Goal: Transaction & Acquisition: Purchase product/service

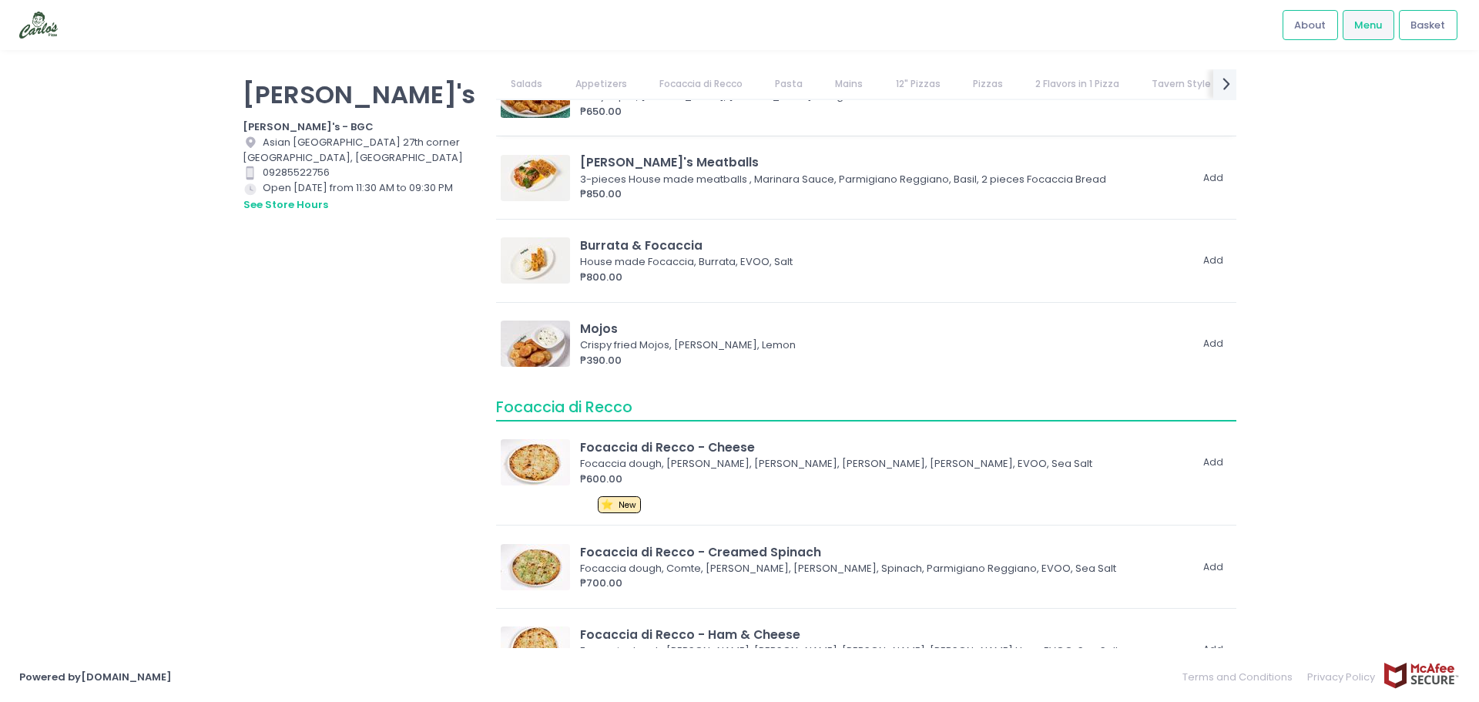
scroll to position [462, 0]
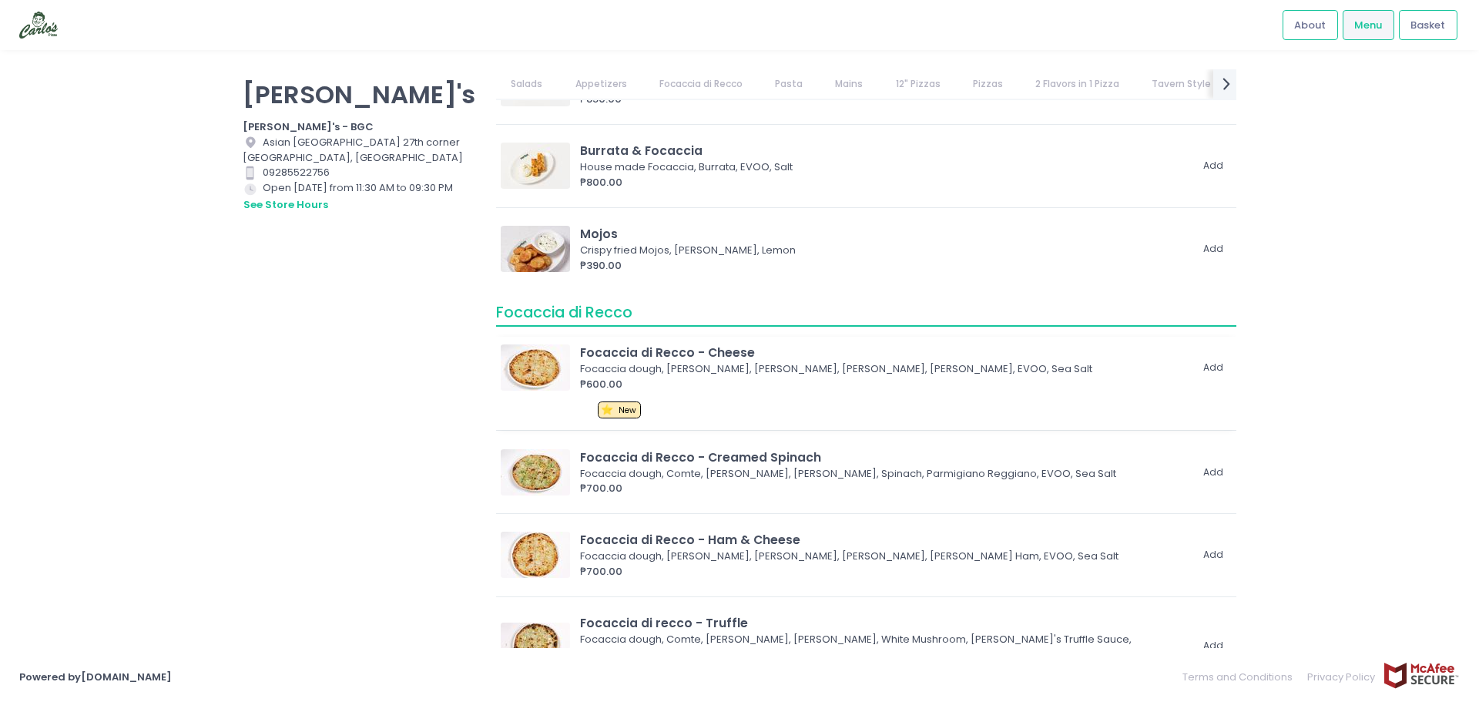
click at [681, 379] on div "₱600.00" at bounding box center [884, 384] width 609 height 15
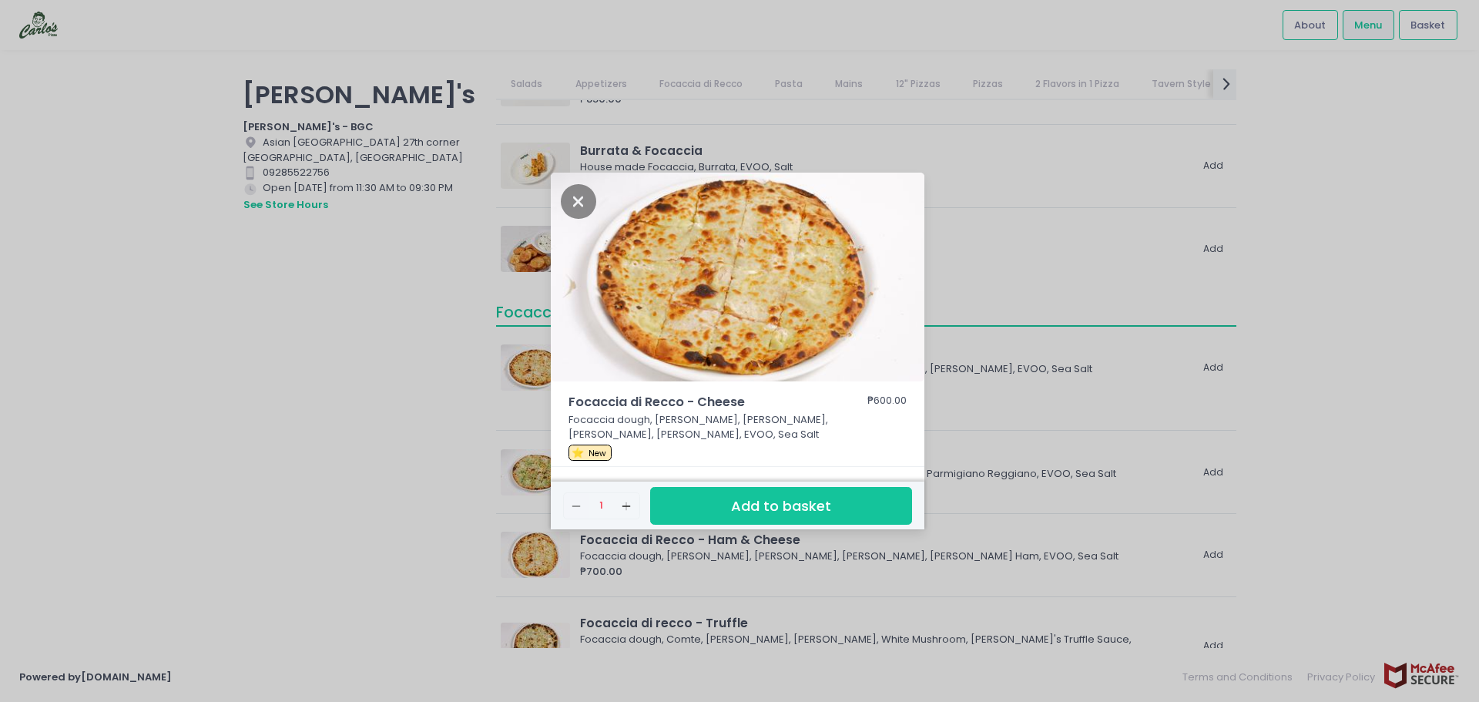
click at [521, 504] on div "Focaccia [PERSON_NAME] - Cheese ₱600.00 Focaccia dough, Comte, [PERSON_NAME], […" at bounding box center [739, 351] width 1479 height 702
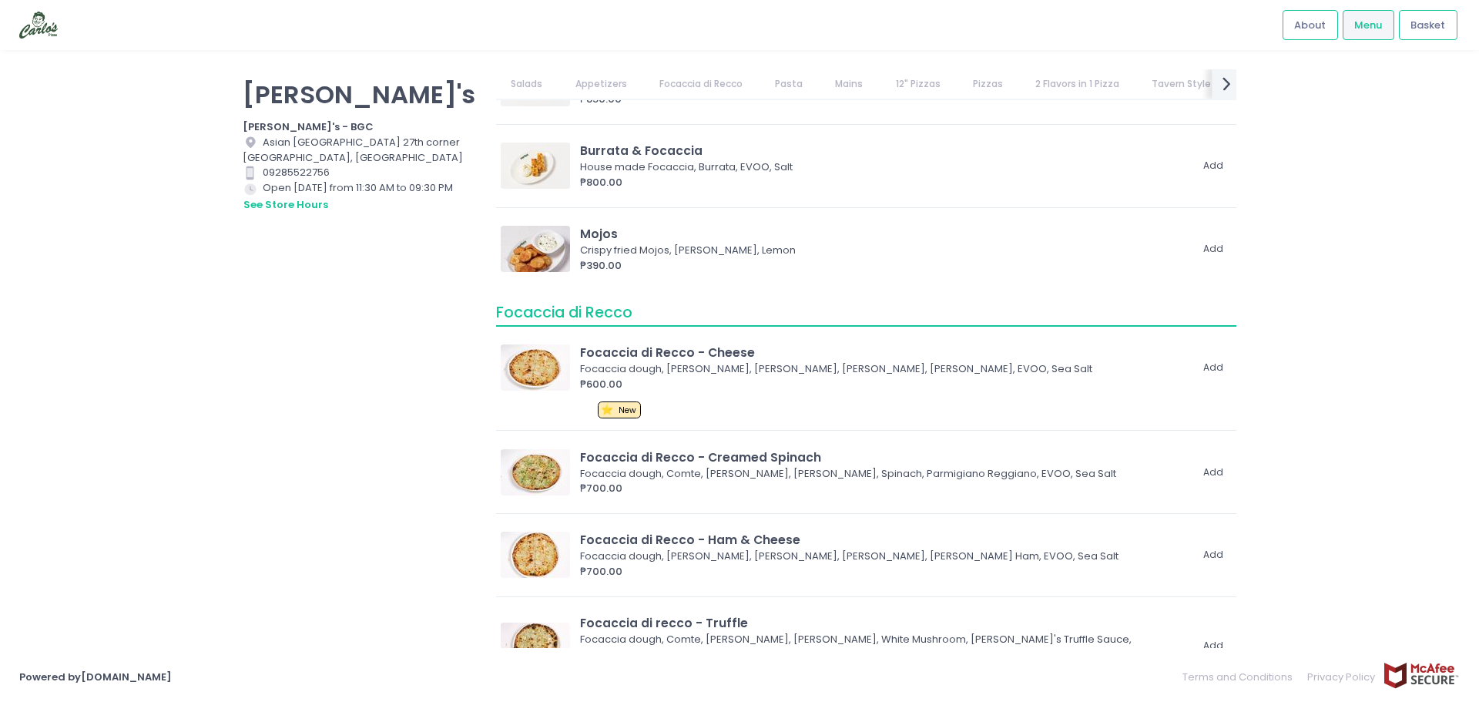
click at [1218, 90] on icon "next Created with Sketch." at bounding box center [1226, 83] width 22 height 22
click at [1218, 90] on link "Dessert" at bounding box center [1218, 83] width 68 height 29
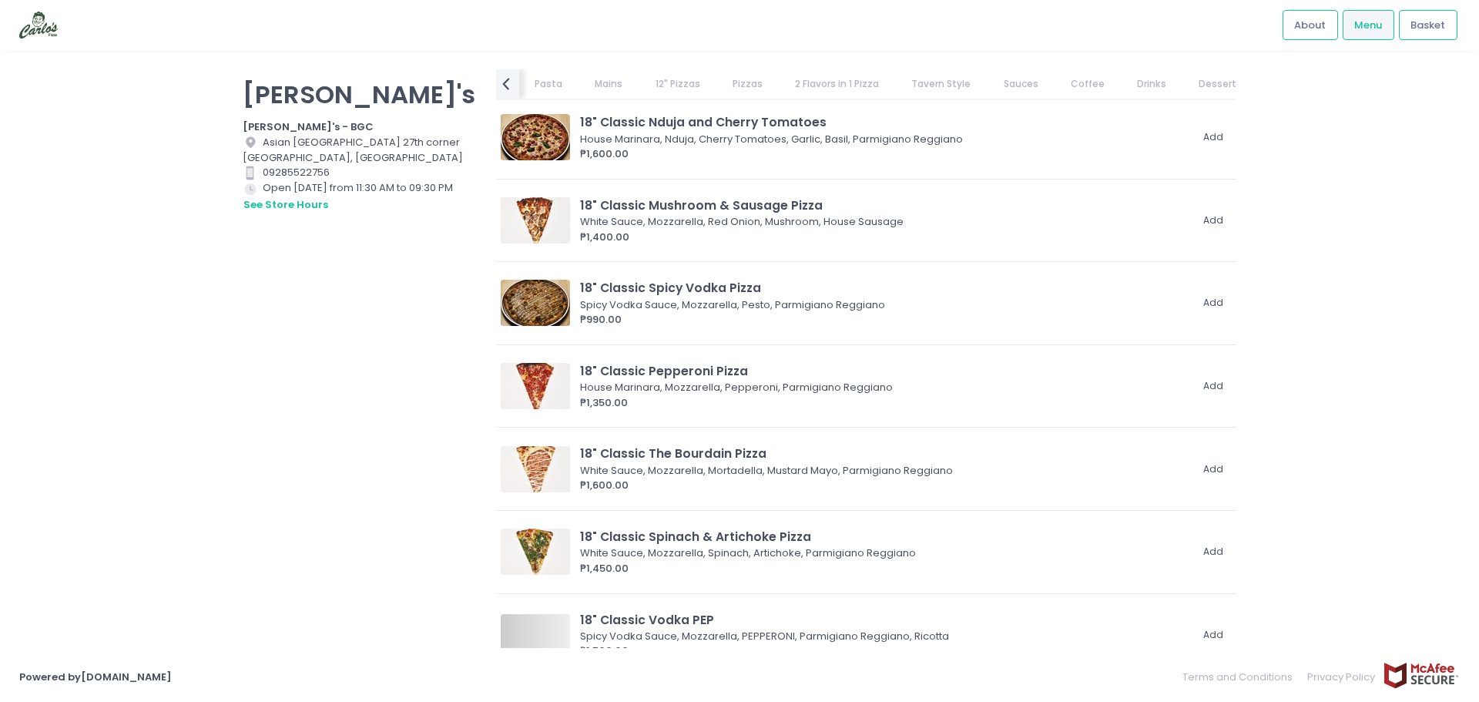
click at [826, 90] on link "2 Flavors in 1 Pizza" at bounding box center [837, 83] width 114 height 29
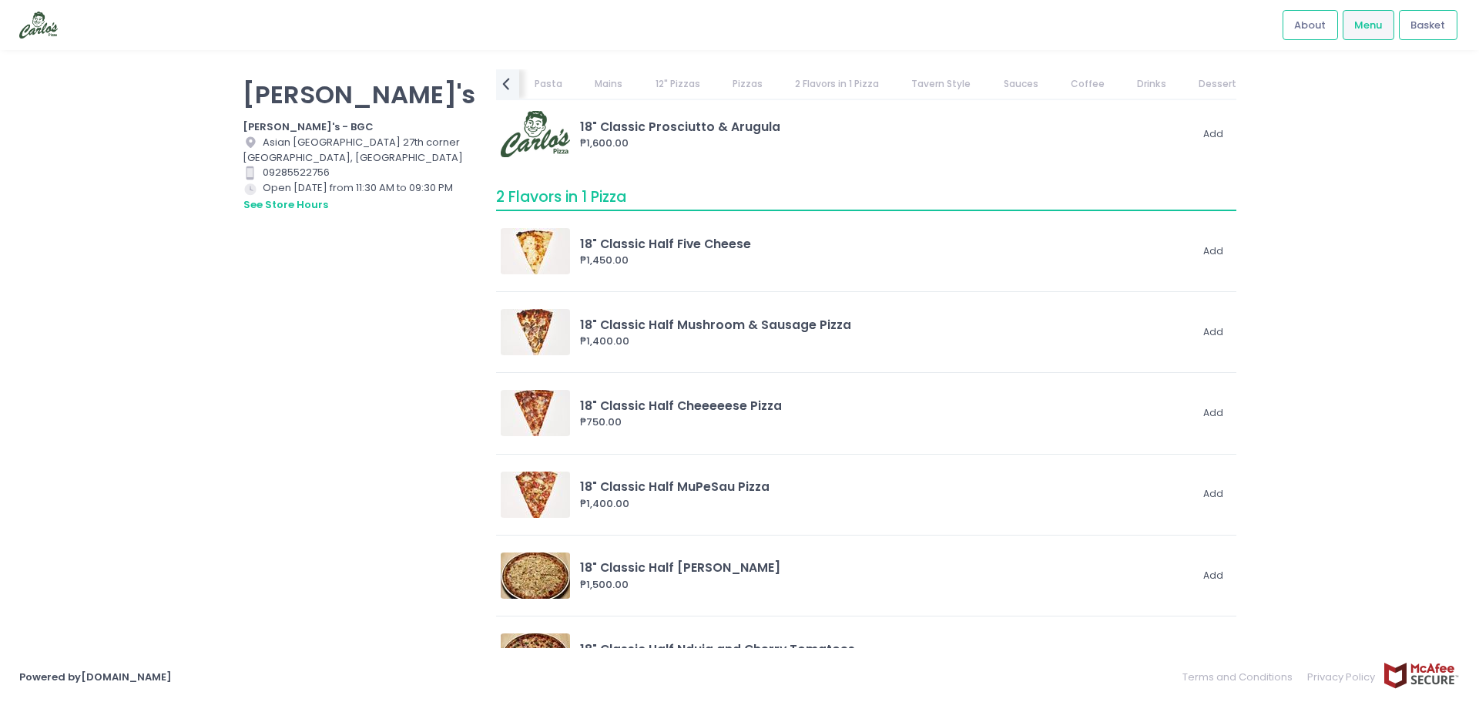
drag, startPoint x: 714, startPoint y: 100, endPoint x: 698, endPoint y: 101, distance: 16.2
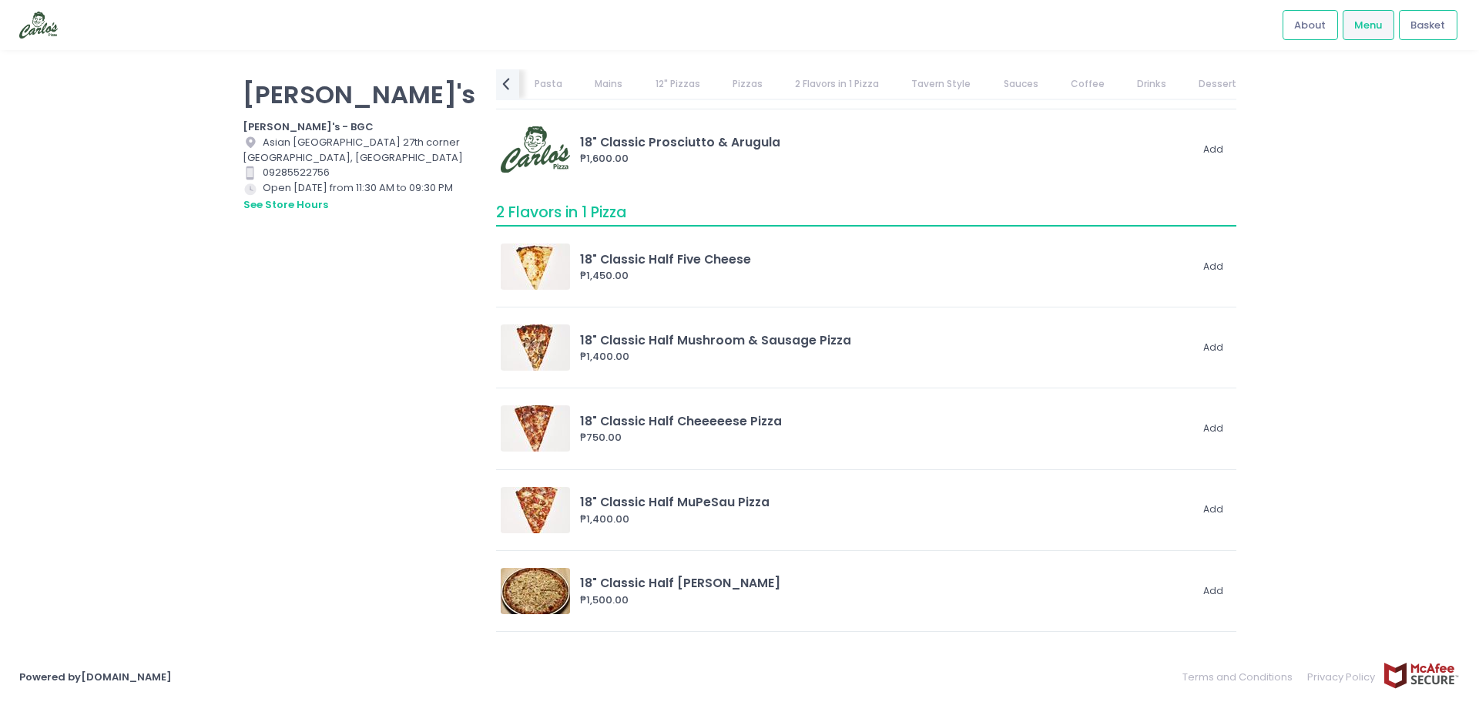
click at [640, 95] on link "12" Pizzas" at bounding box center [677, 83] width 75 height 29
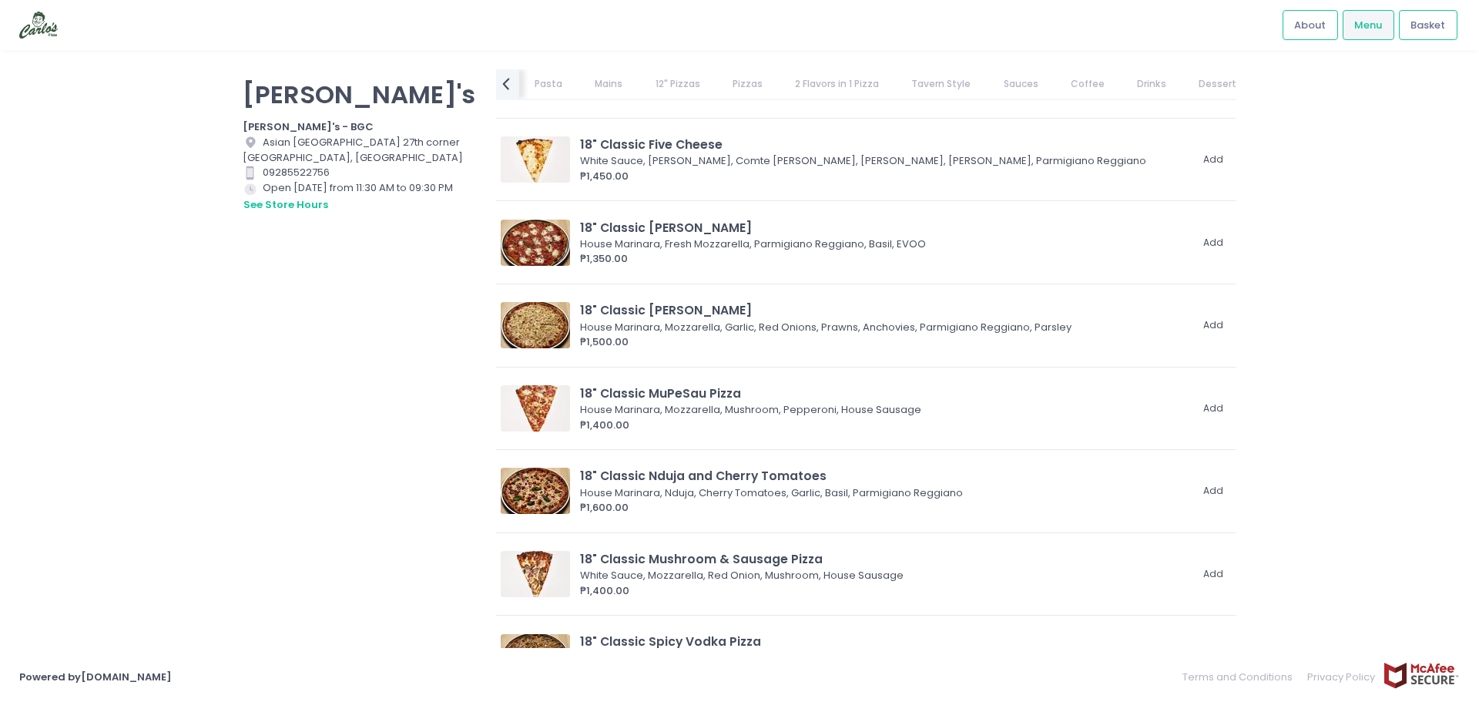
click at [622, 92] on link "Mains" at bounding box center [609, 83] width 58 height 29
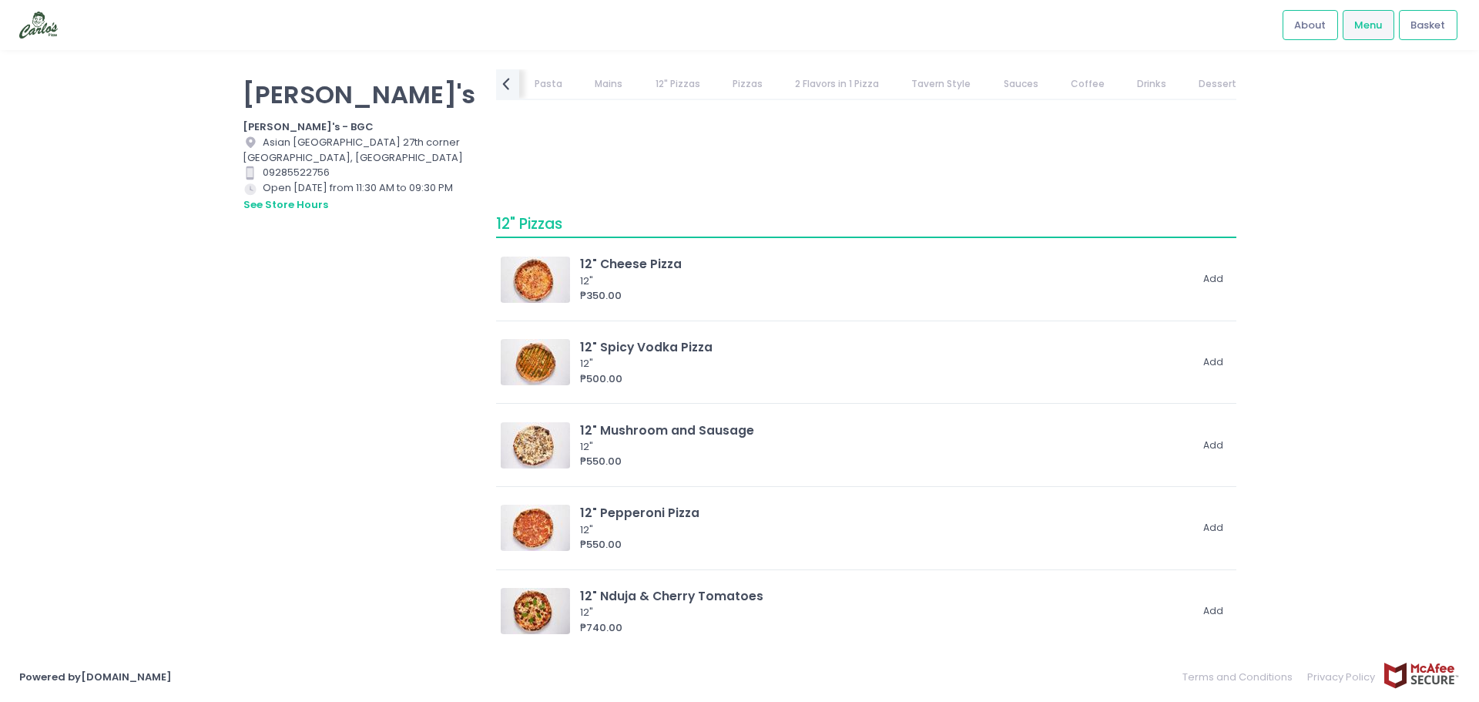
click at [664, 90] on link "12" Pizzas" at bounding box center [677, 83] width 75 height 29
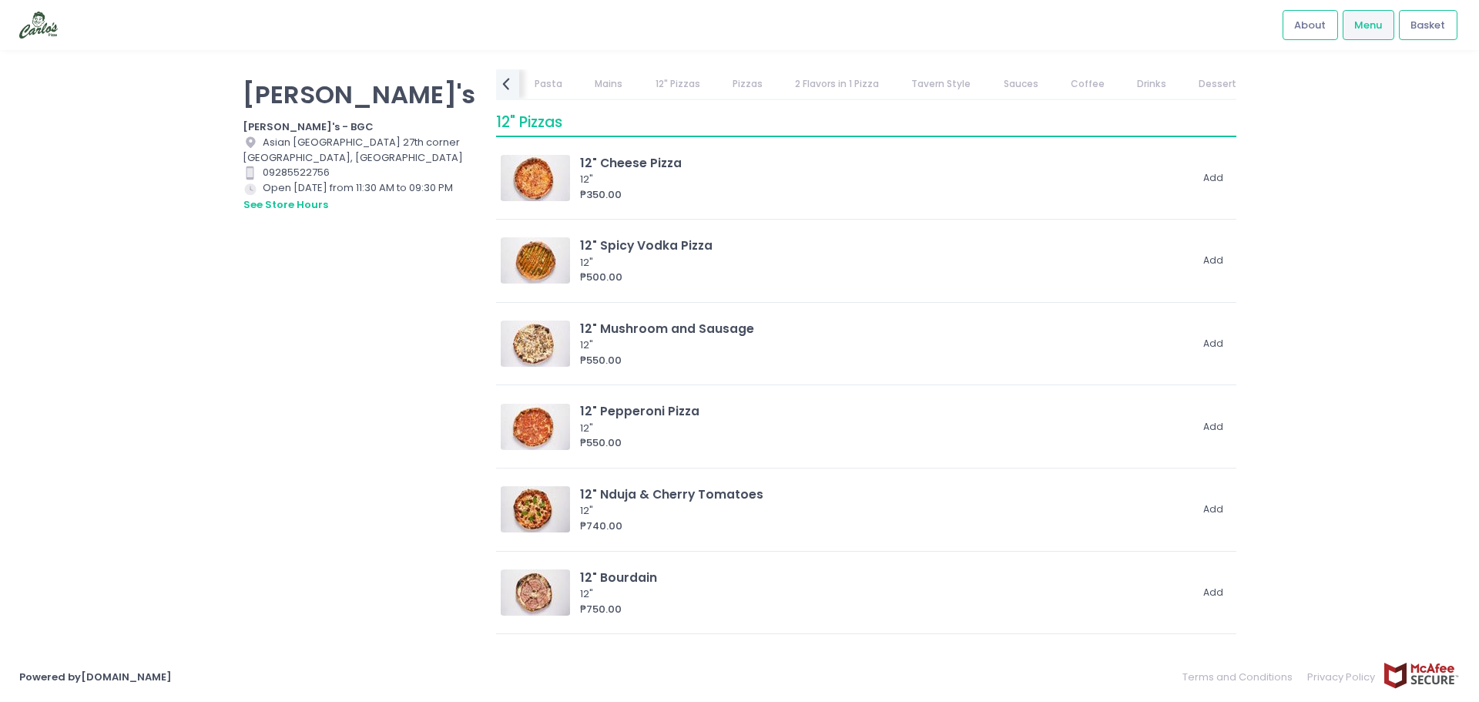
click at [596, 92] on link "Mains" at bounding box center [609, 83] width 58 height 29
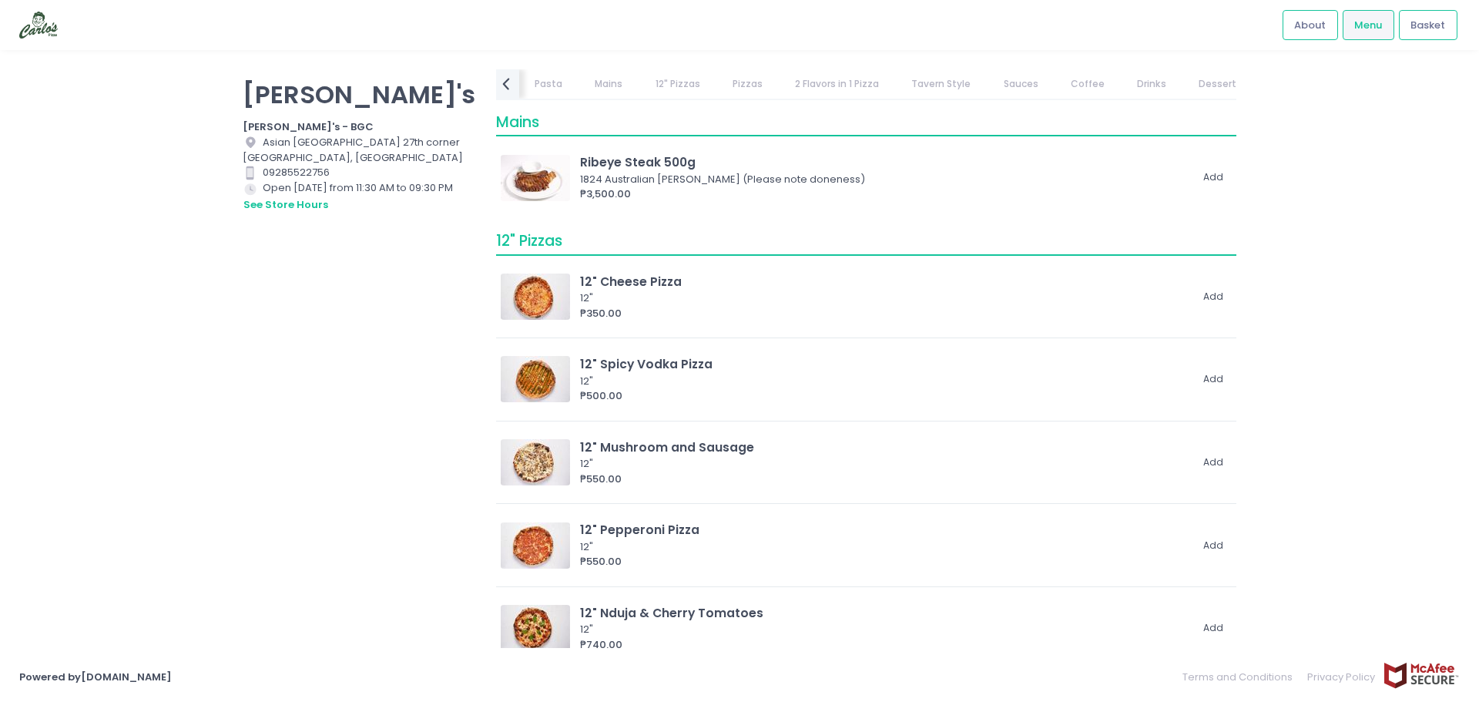
click at [730, 83] on link "Pizzas" at bounding box center [747, 83] width 60 height 29
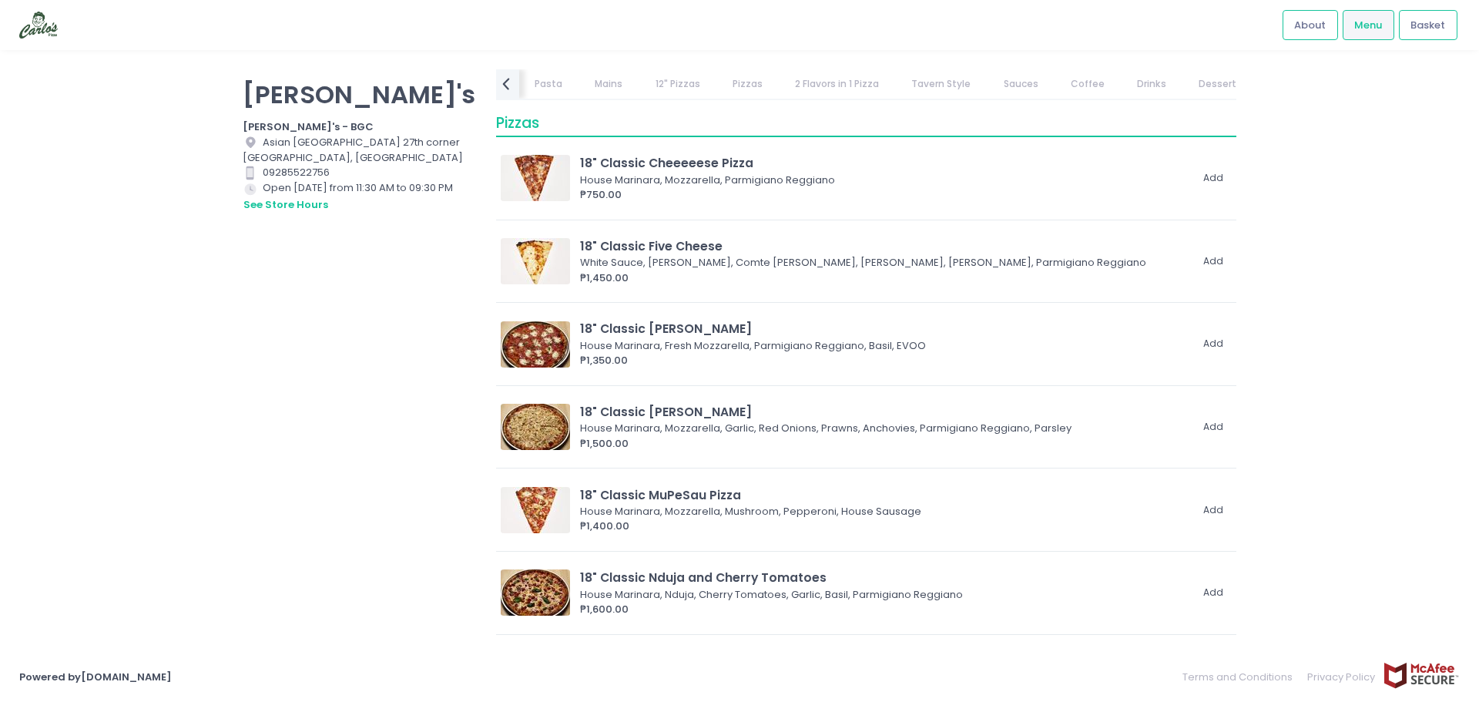
click at [918, 92] on link "Tavern Style" at bounding box center [940, 83] width 89 height 29
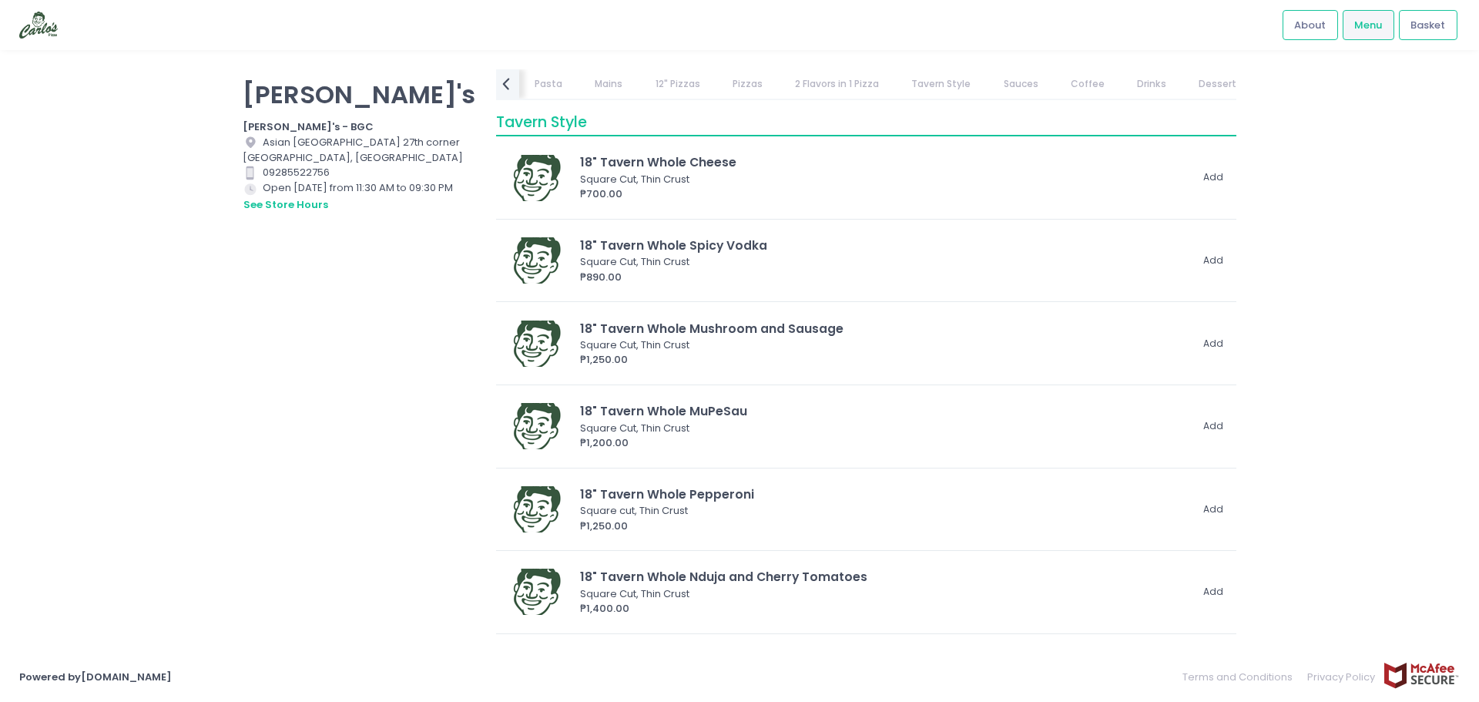
click at [749, 89] on link "Pizzas" at bounding box center [747, 83] width 60 height 29
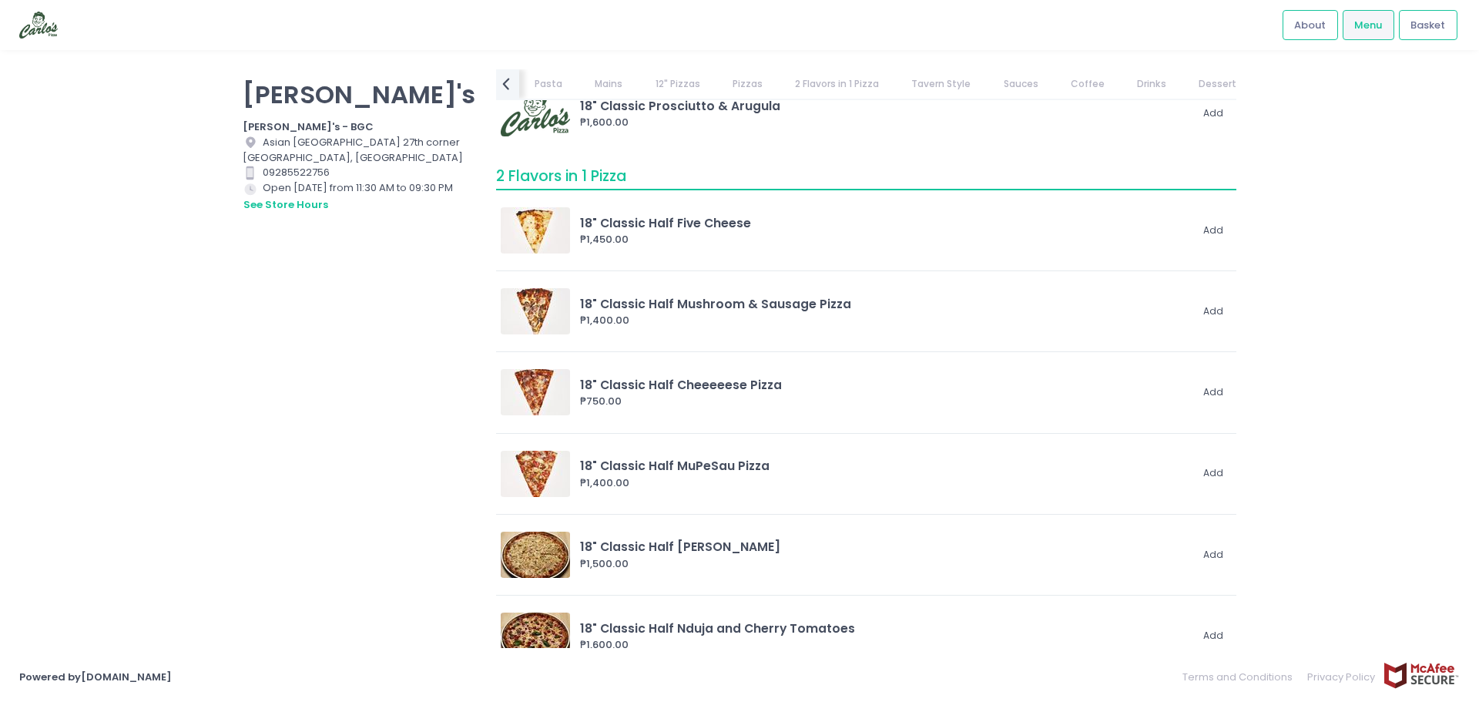
scroll to position [4096, 0]
